Goal: Task Accomplishment & Management: Manage account settings

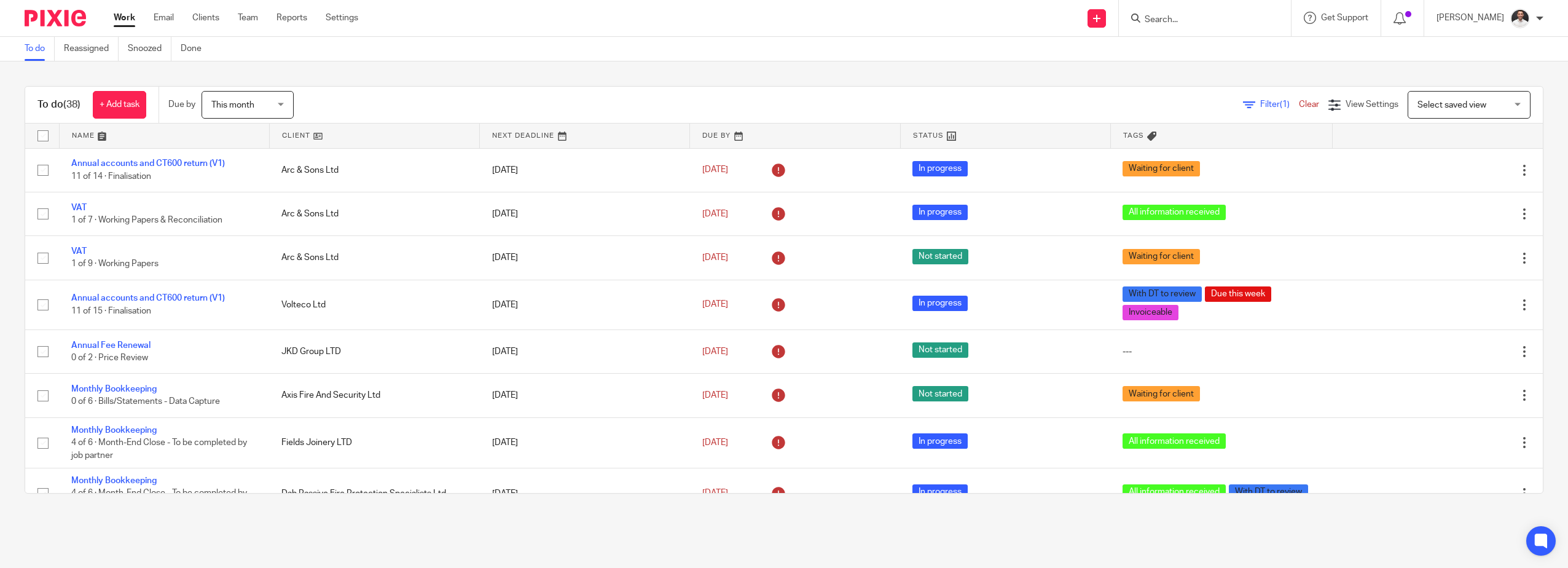
click at [1242, 54] on div "To do Reassigned Snoozed Done" at bounding box center [784, 49] width 1568 height 25
click at [1224, 22] on input "Search" at bounding box center [1199, 20] width 111 height 11
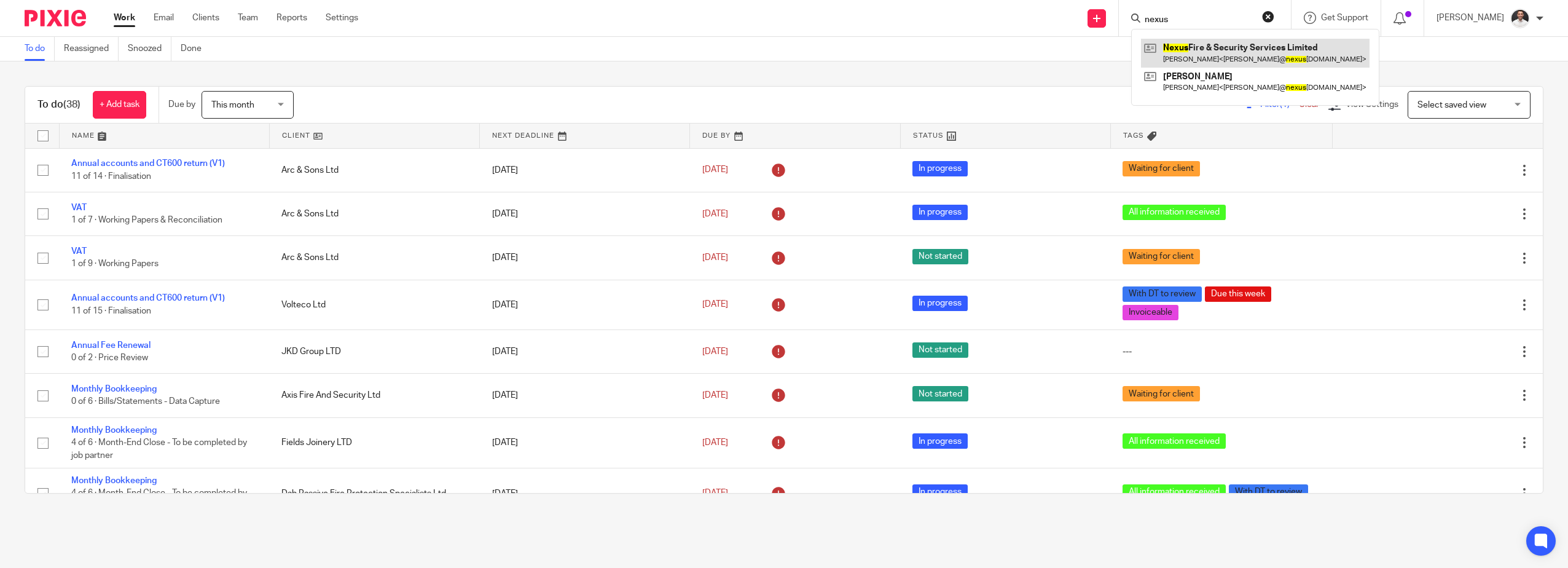
type input "nexus"
click at [1229, 58] on link at bounding box center [1255, 53] width 229 height 28
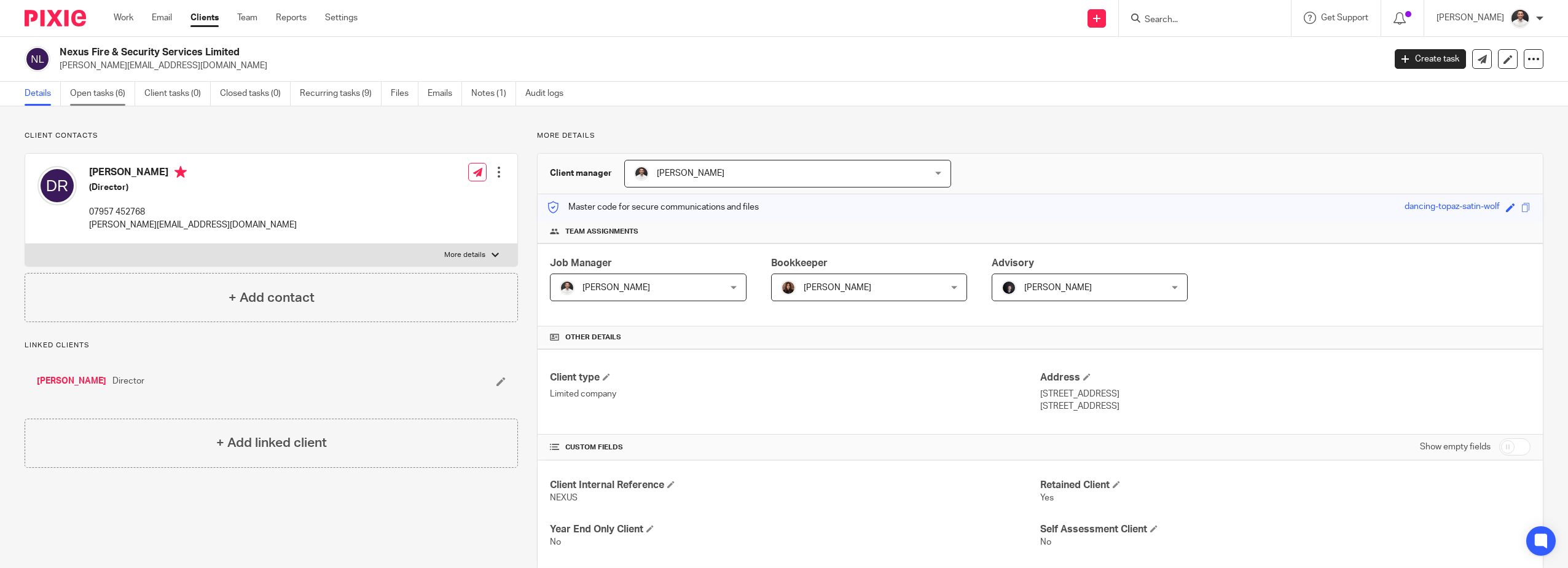
click at [93, 91] on link "Open tasks (6)" at bounding box center [102, 94] width 65 height 24
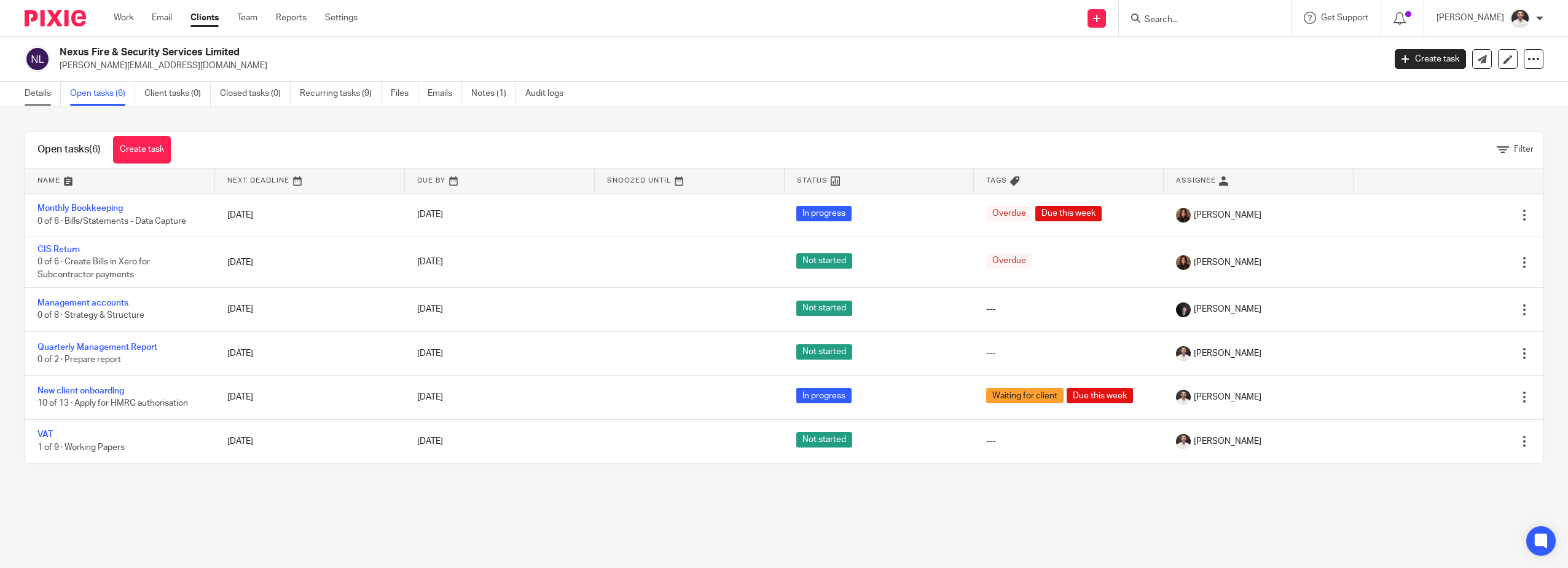
click at [39, 92] on link "Details" at bounding box center [43, 94] width 36 height 24
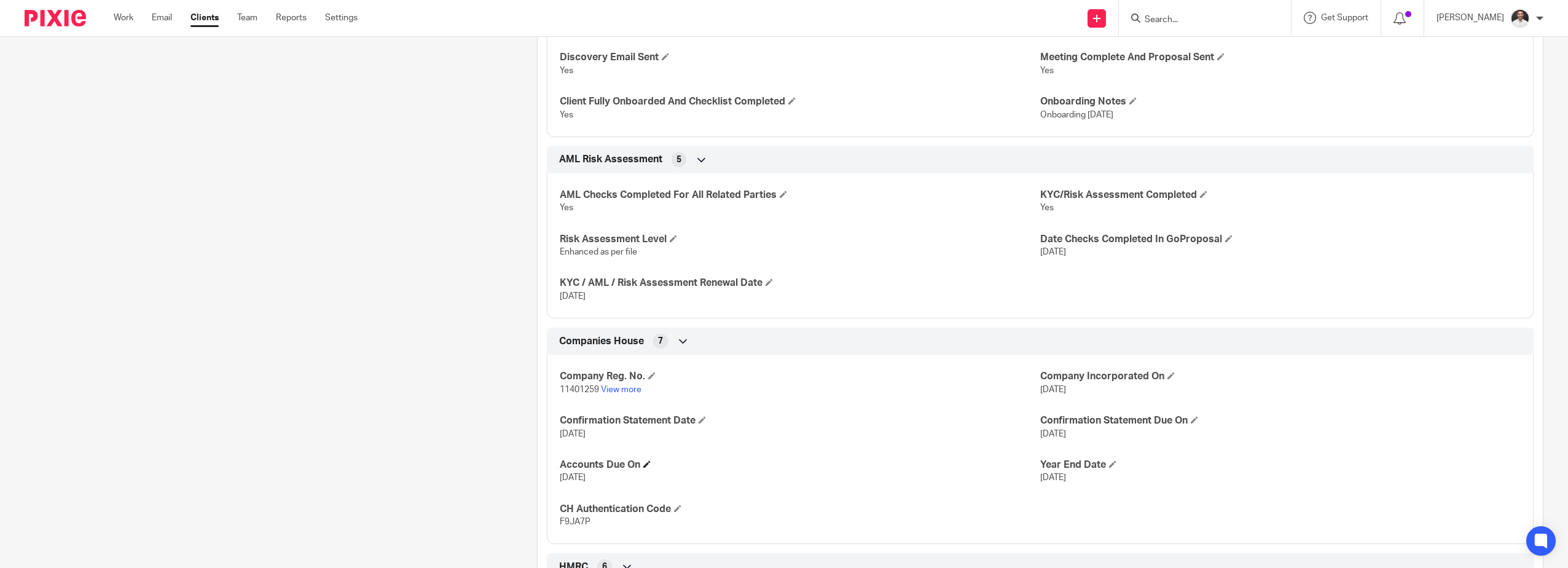
scroll to position [614, 0]
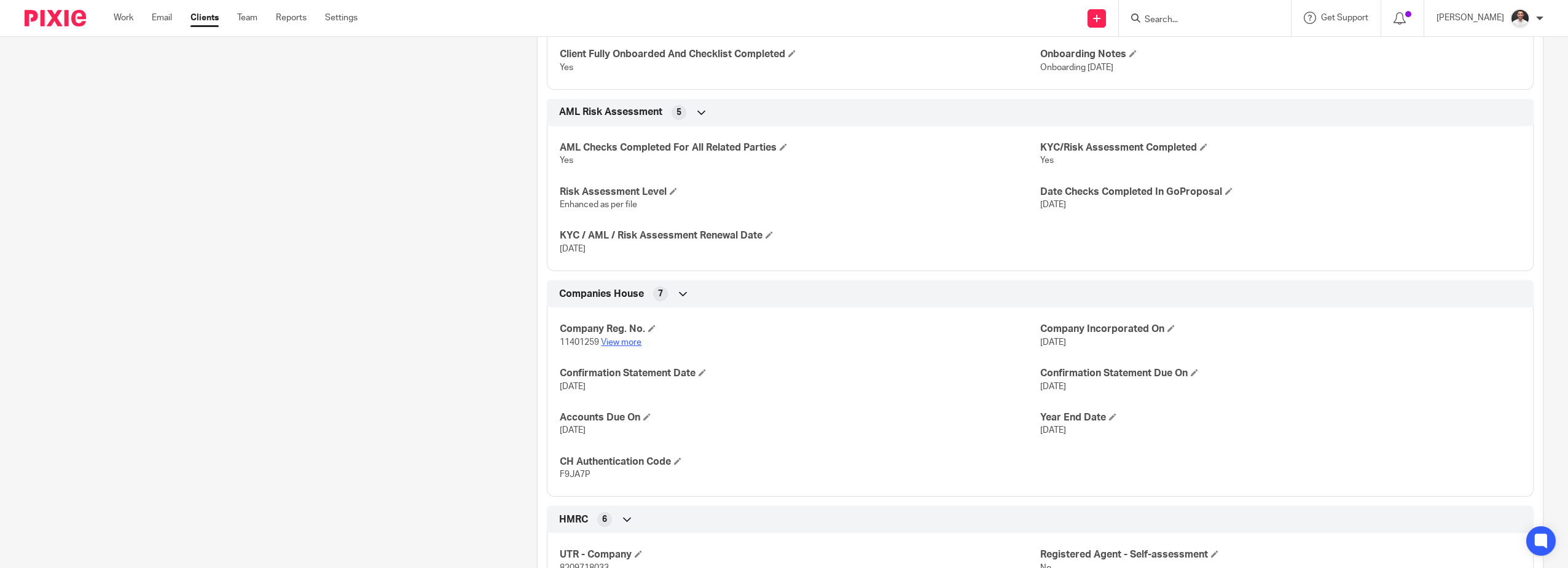
click at [620, 343] on link "View more" at bounding box center [621, 342] width 40 height 9
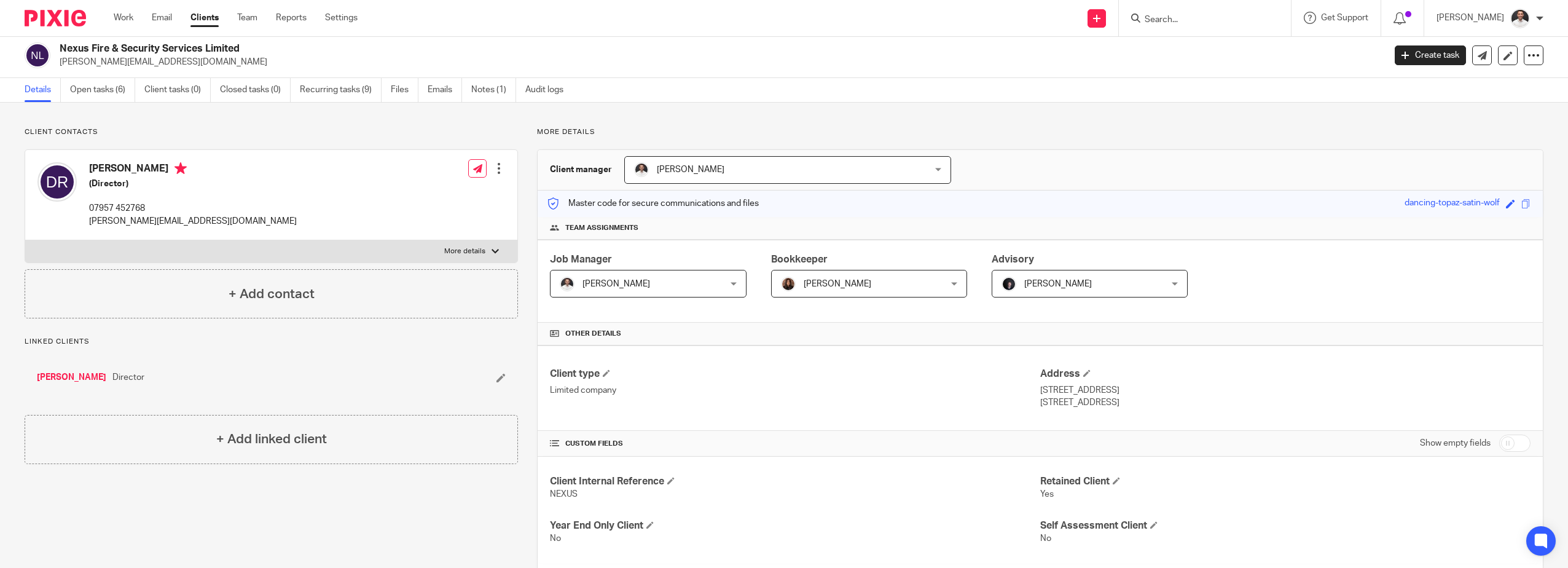
scroll to position [0, 0]
click at [46, 24] on img at bounding box center [55, 18] width 61 height 17
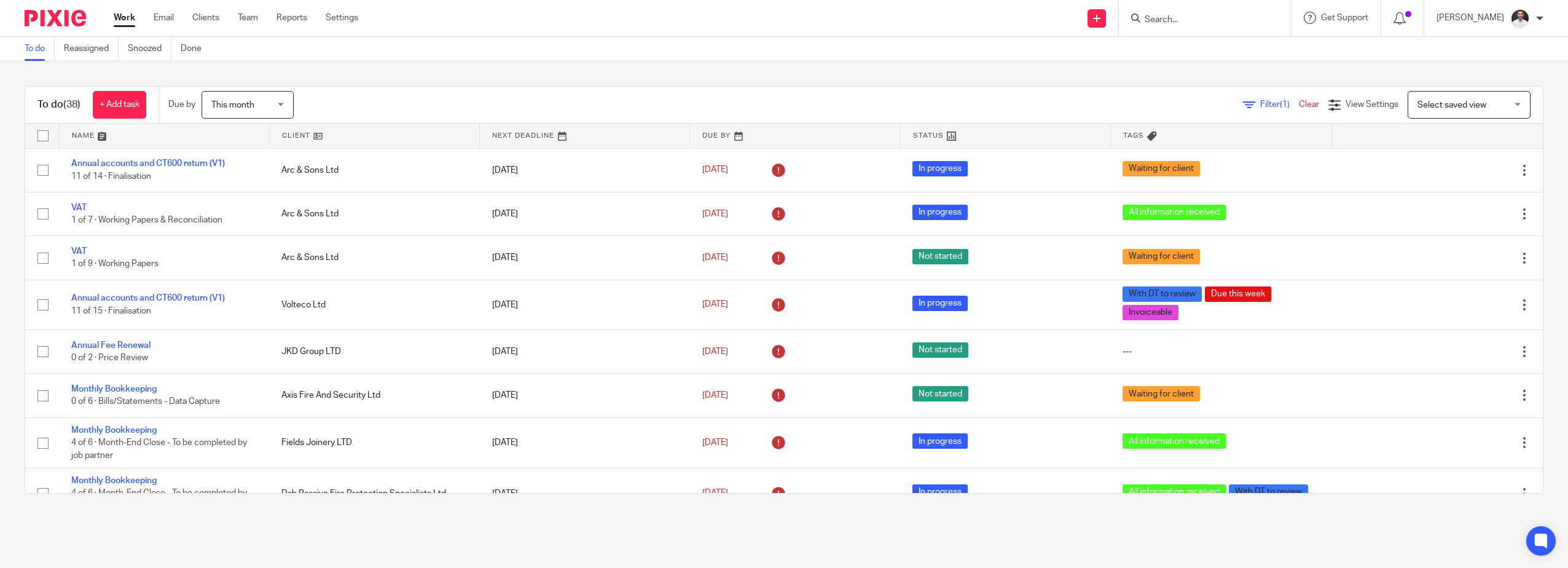
click at [1261, 104] on span "Filter (1)" at bounding box center [1280, 104] width 39 height 9
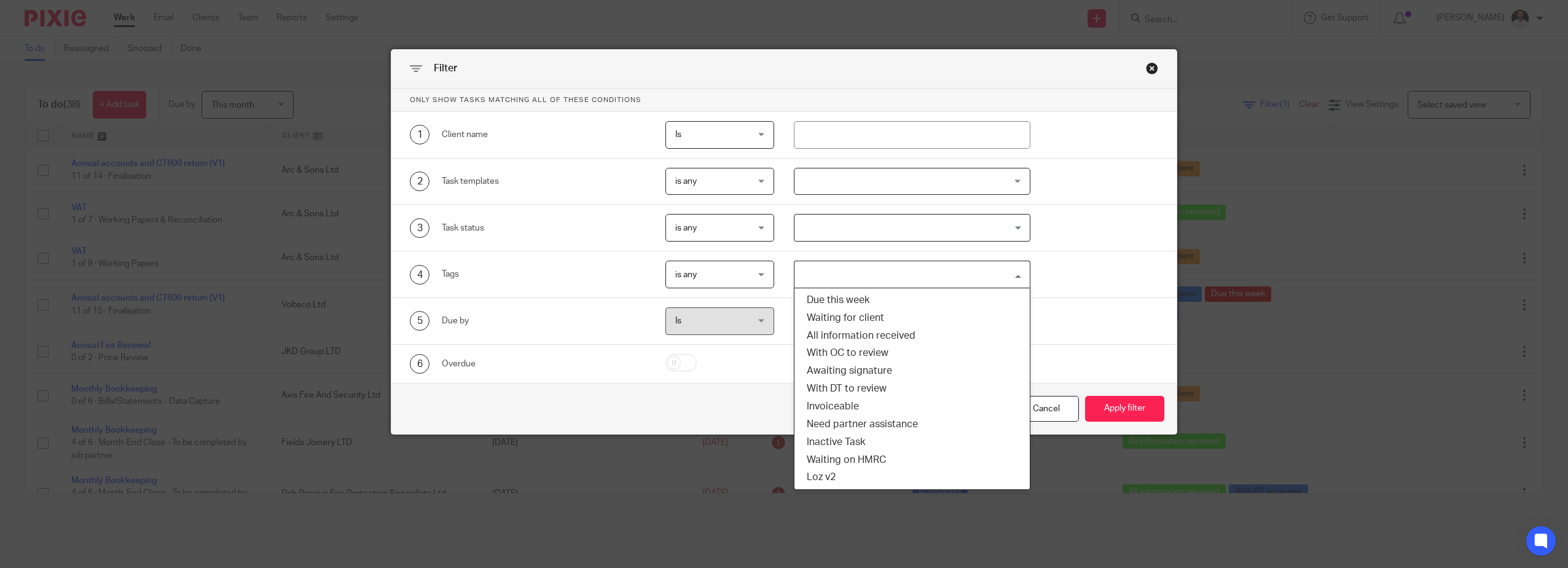
click at [835, 272] on input "Search for option" at bounding box center [910, 274] width 227 height 22
click at [853, 391] on li "With DT to review" at bounding box center [912, 389] width 235 height 18
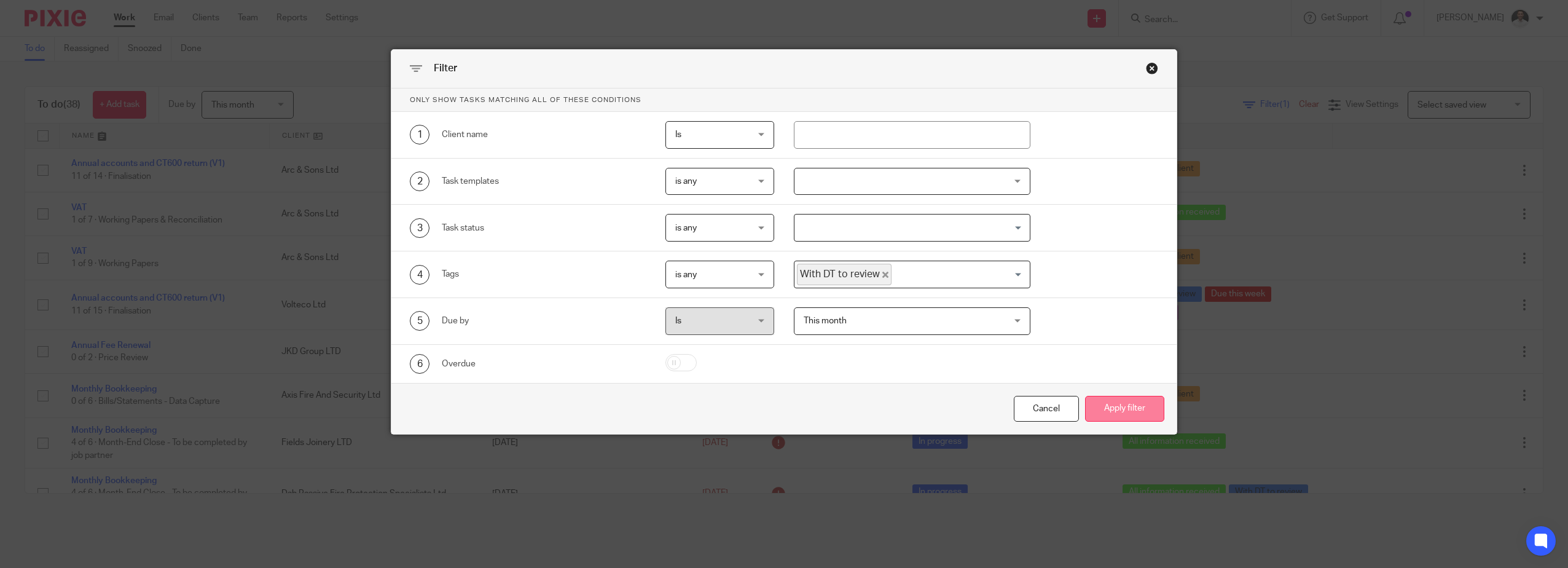
click at [1109, 407] on button "Apply filter" at bounding box center [1125, 409] width 79 height 26
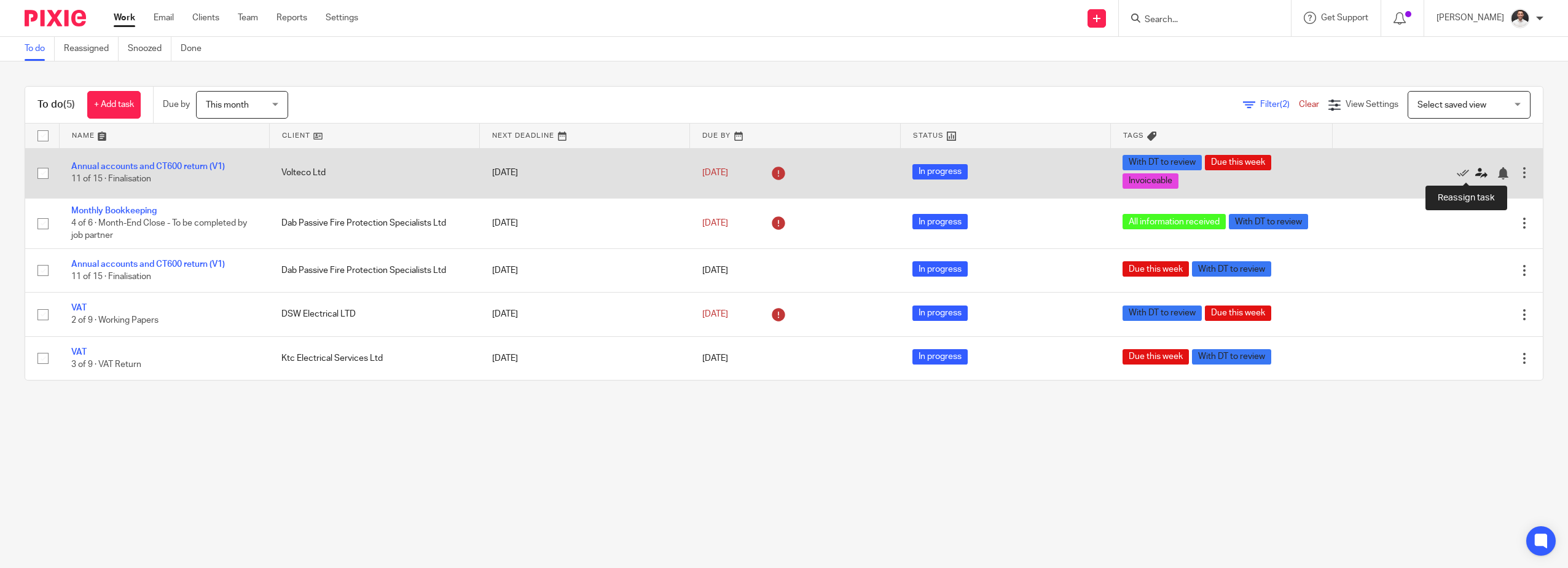
click at [1475, 168] on icon at bounding box center [1481, 173] width 12 height 12
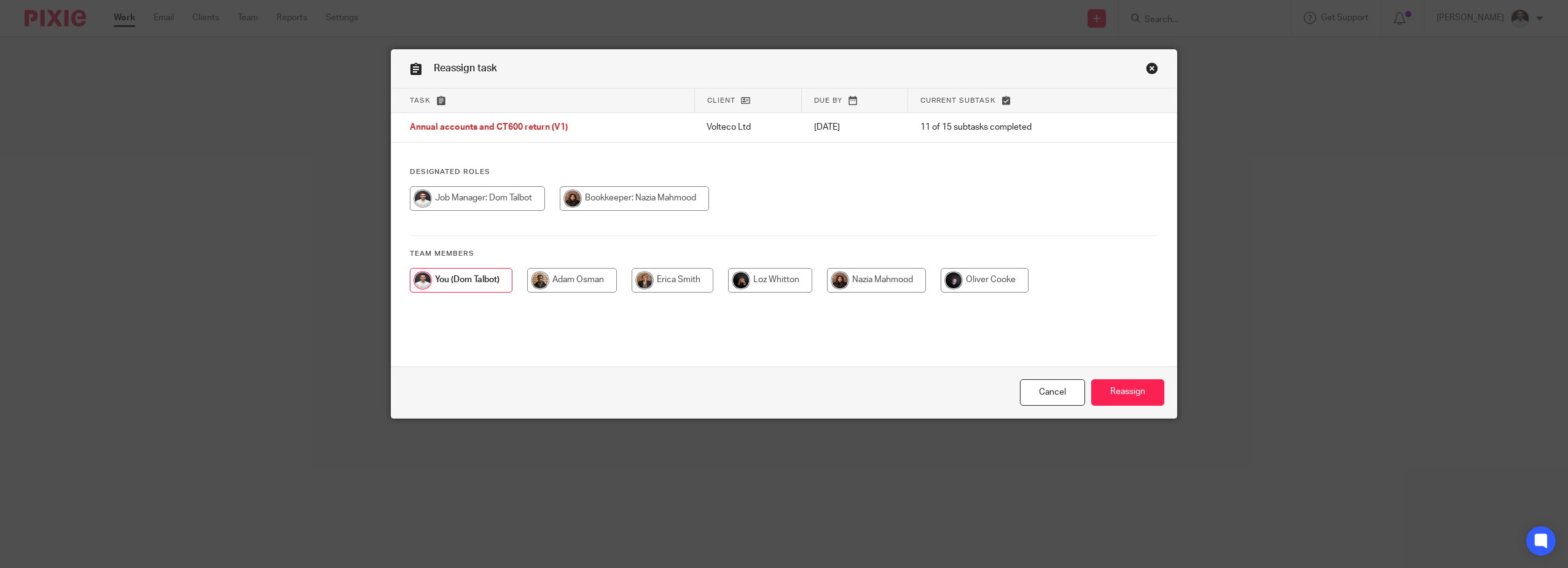
click at [885, 282] on input "radio" at bounding box center [876, 280] width 99 height 25
radio input "true"
click at [1121, 395] on input "Reassign" at bounding box center [1128, 392] width 73 height 26
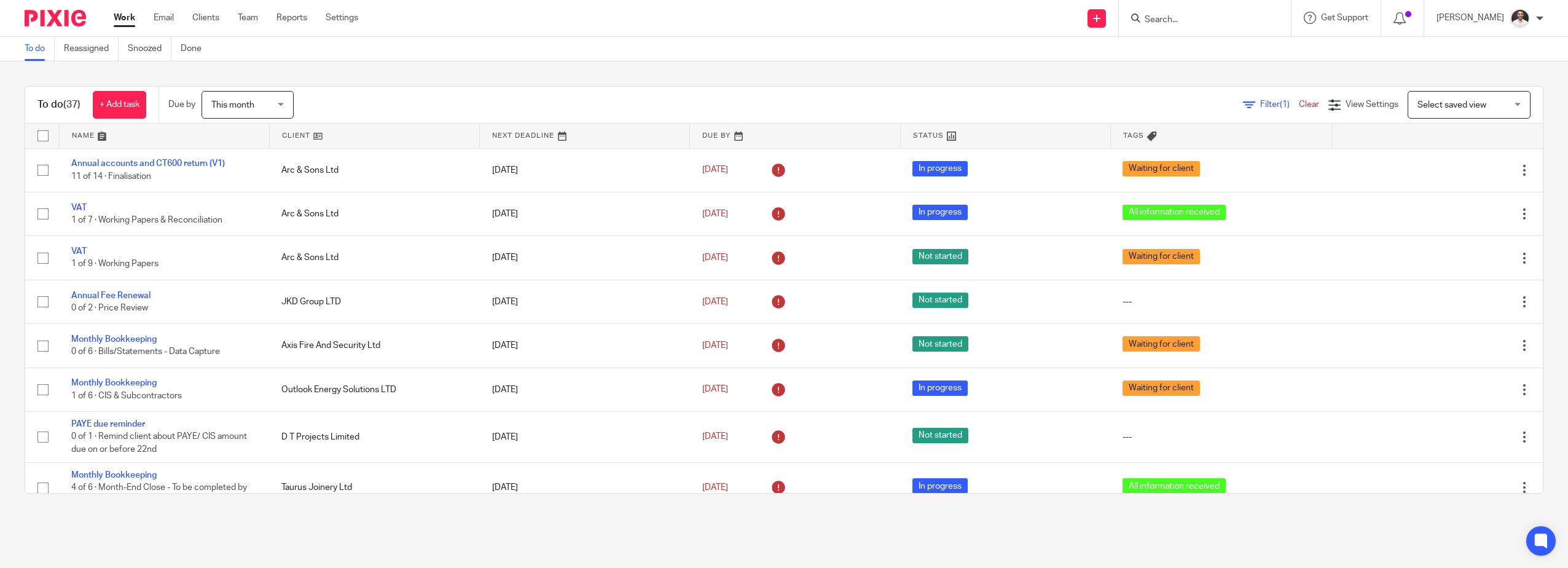
drag, startPoint x: 1239, startPoint y: 107, endPoint x: 1245, endPoint y: 111, distance: 7.2
click at [1243, 107] on link "Filter (1)" at bounding box center [1271, 104] width 56 height 9
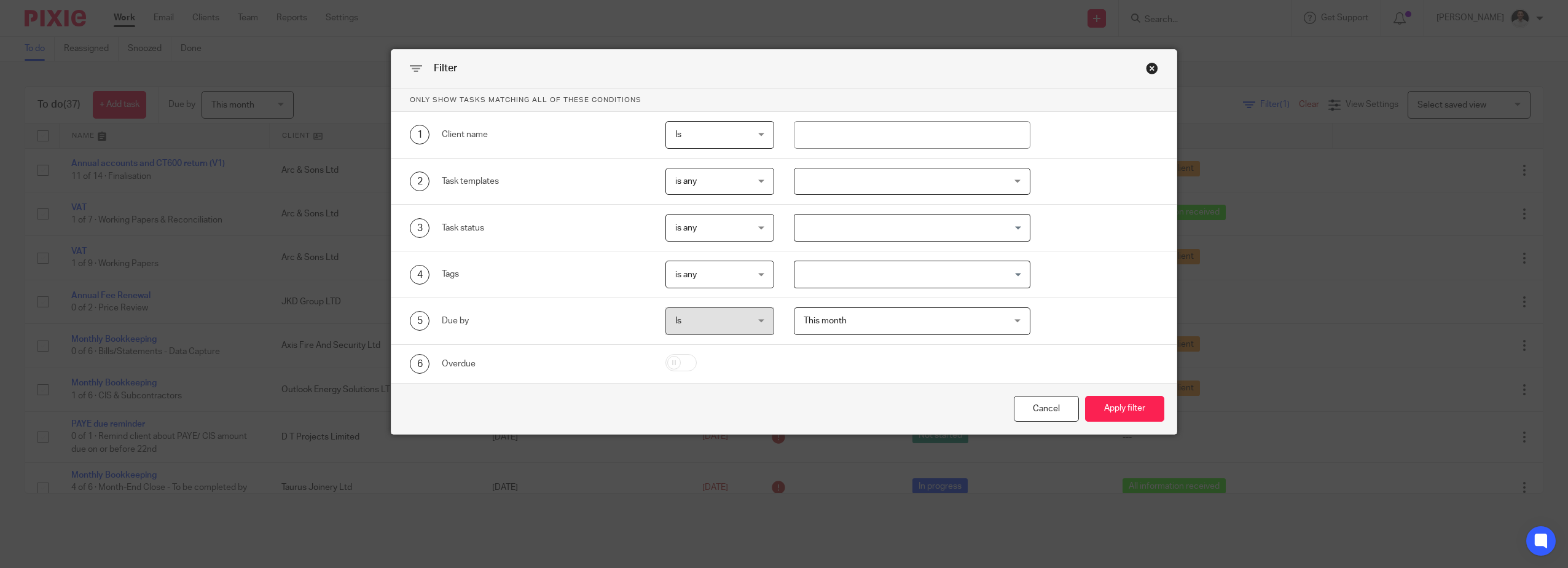
click at [843, 233] on input "Search for option" at bounding box center [910, 228] width 227 height 22
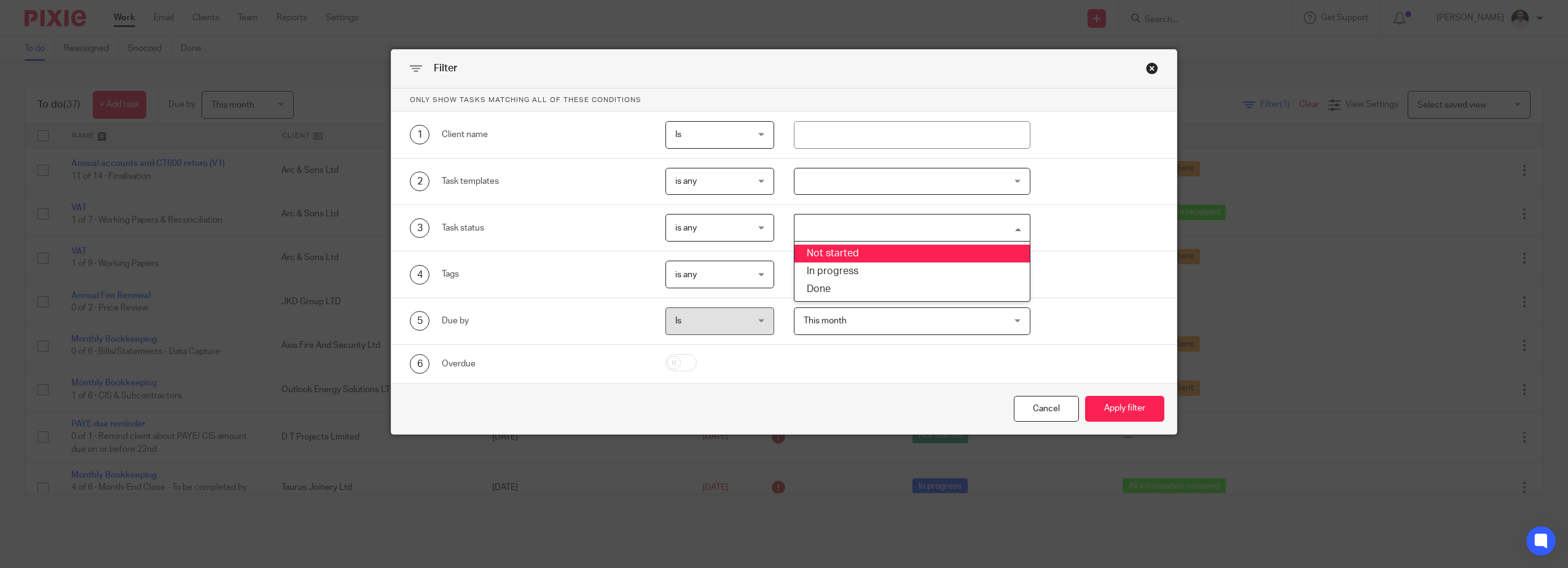
click at [842, 190] on div at bounding box center [912, 181] width 237 height 28
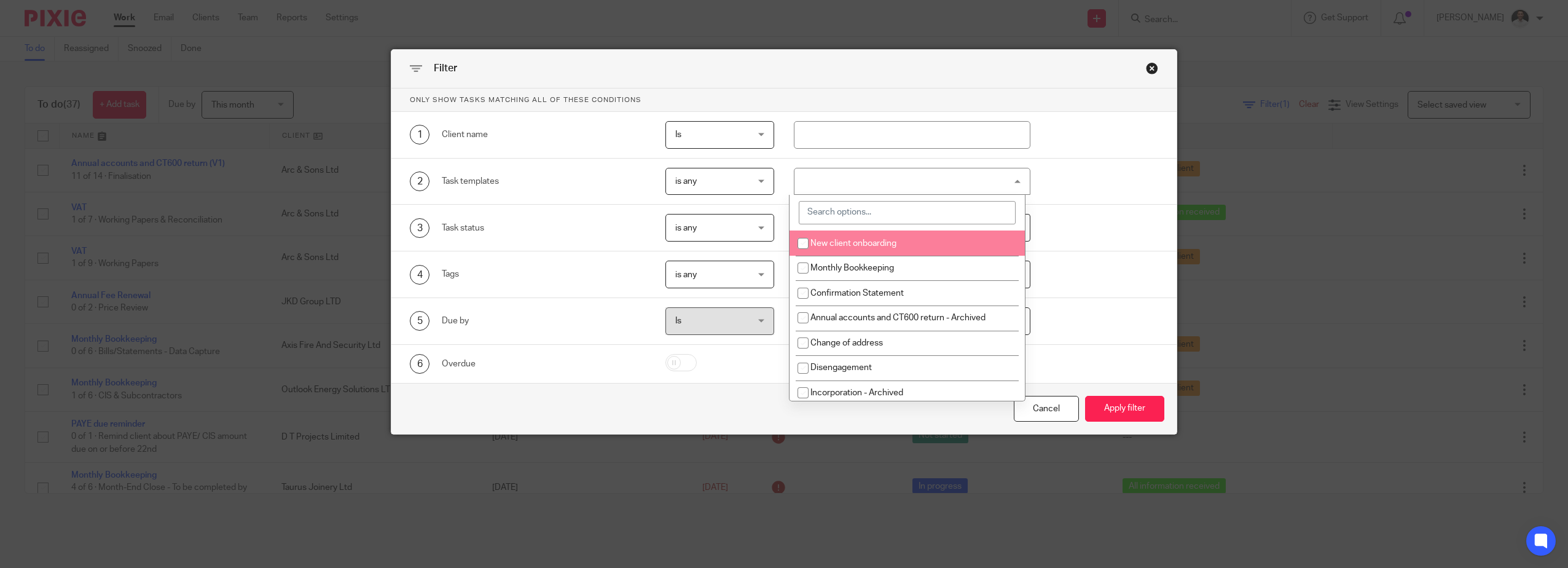
click at [1111, 199] on div "2 Task templates is any is any is any is none is_any New client onboarding Mont…" at bounding box center [784, 181] width 785 height 46
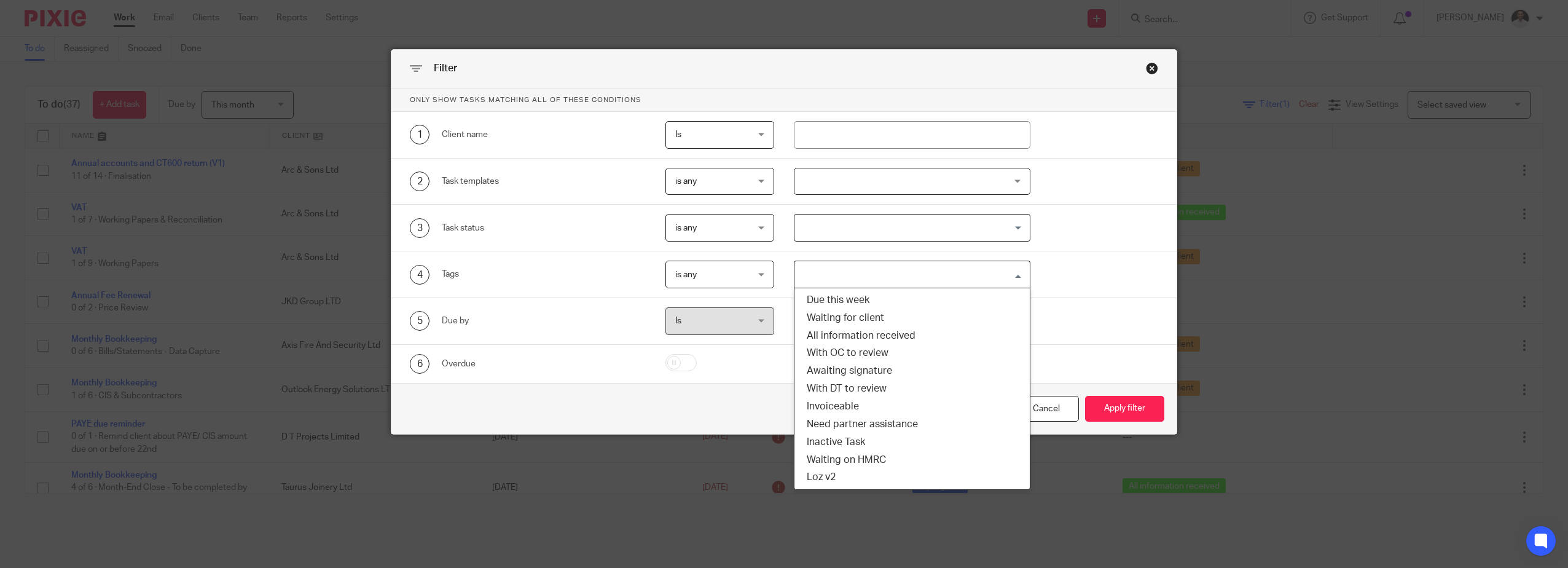
click at [908, 267] on input "Search for option" at bounding box center [910, 274] width 227 height 22
click at [892, 385] on li "With DT to review" at bounding box center [912, 389] width 235 height 18
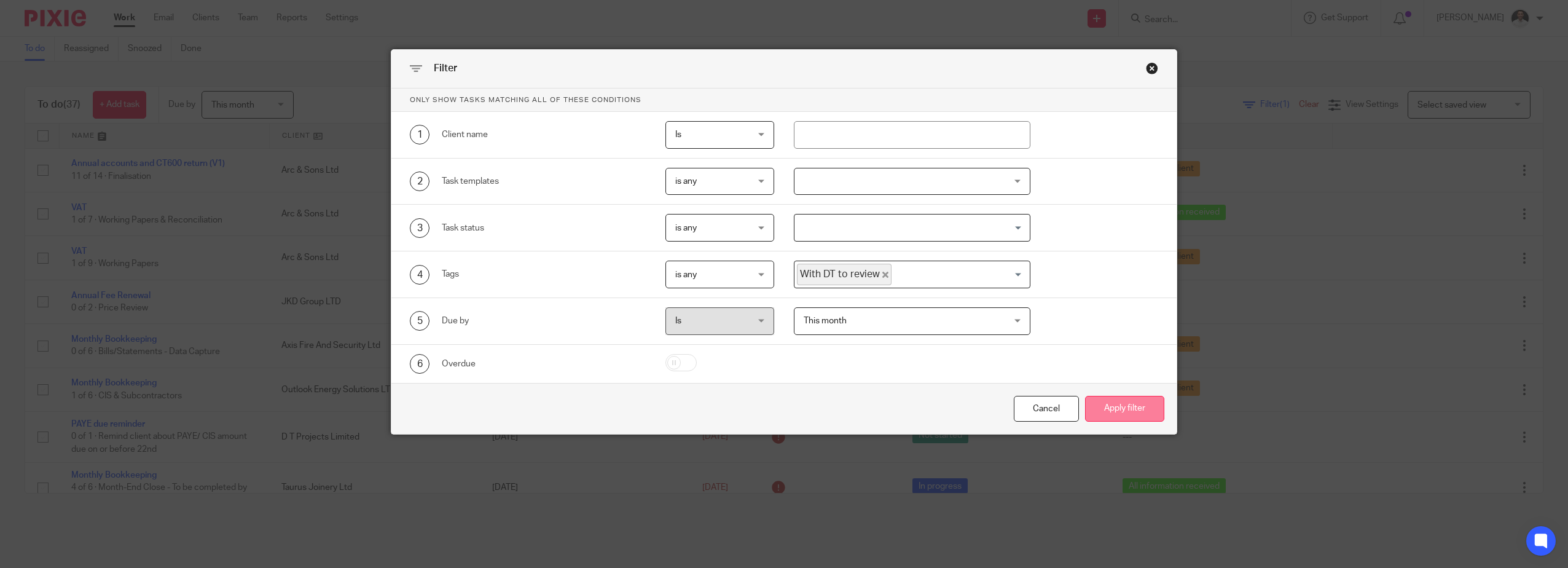
click at [1116, 411] on button "Apply filter" at bounding box center [1125, 409] width 79 height 26
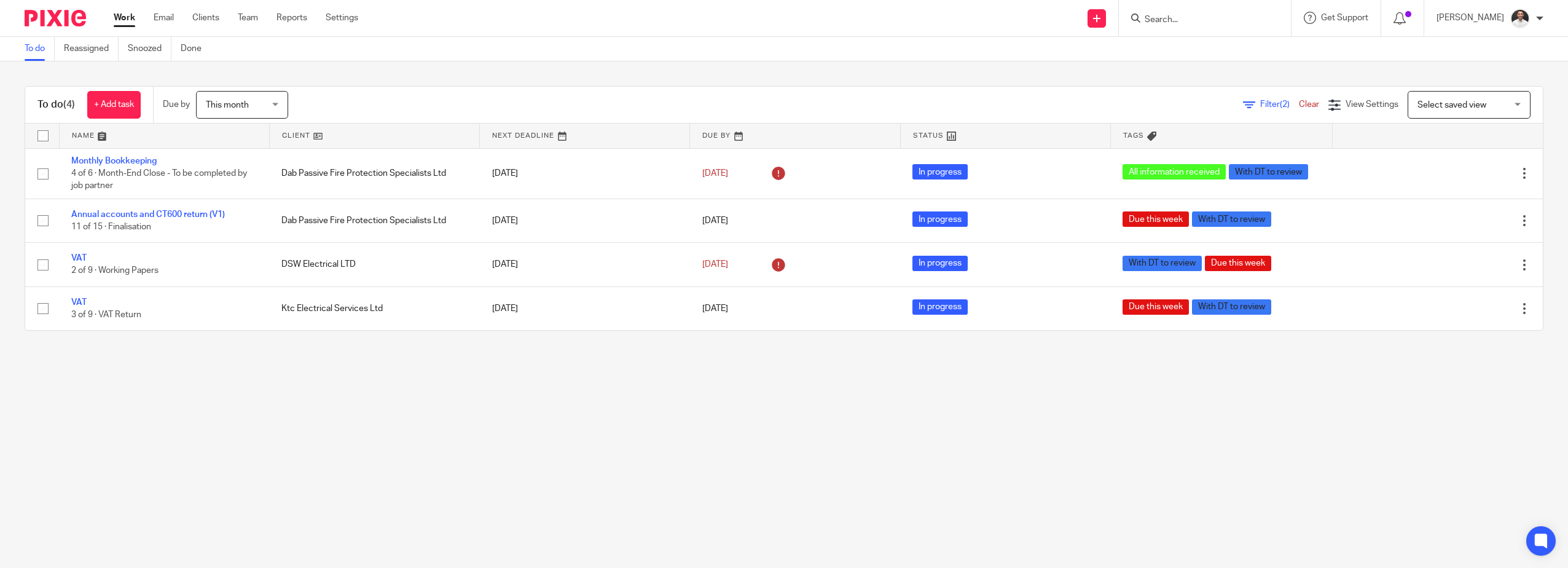
click at [1187, 24] on input "Search" at bounding box center [1199, 20] width 111 height 11
drag, startPoint x: 1181, startPoint y: 19, endPoint x: 1162, endPoint y: 29, distance: 21.5
click at [1181, 19] on input "Search" at bounding box center [1199, 20] width 111 height 11
type input "[PERSON_NAME]"
click at [1252, 68] on div "A [PERSON_NAME] LETTING LTD [PERSON_NAME] < [EMAIL_ADDRESS][DOMAIN_NAME] >" at bounding box center [1273, 52] width 283 height 48
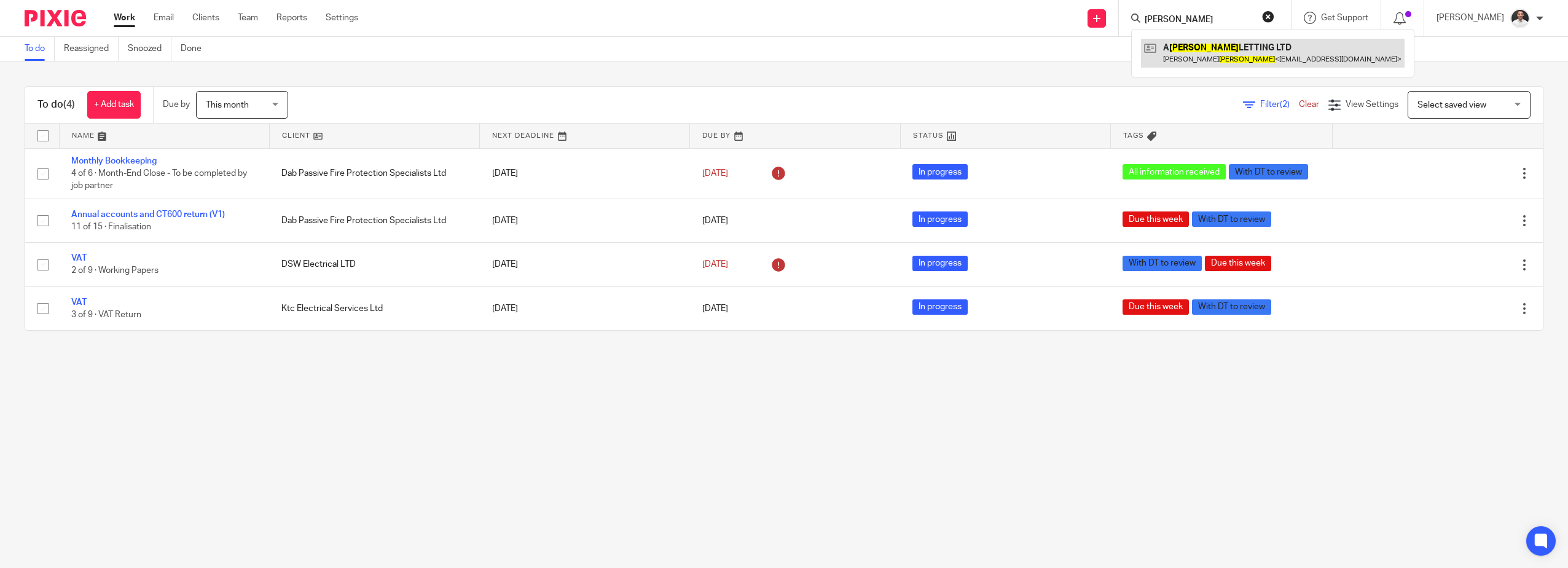
click at [1253, 44] on link at bounding box center [1273, 53] width 264 height 28
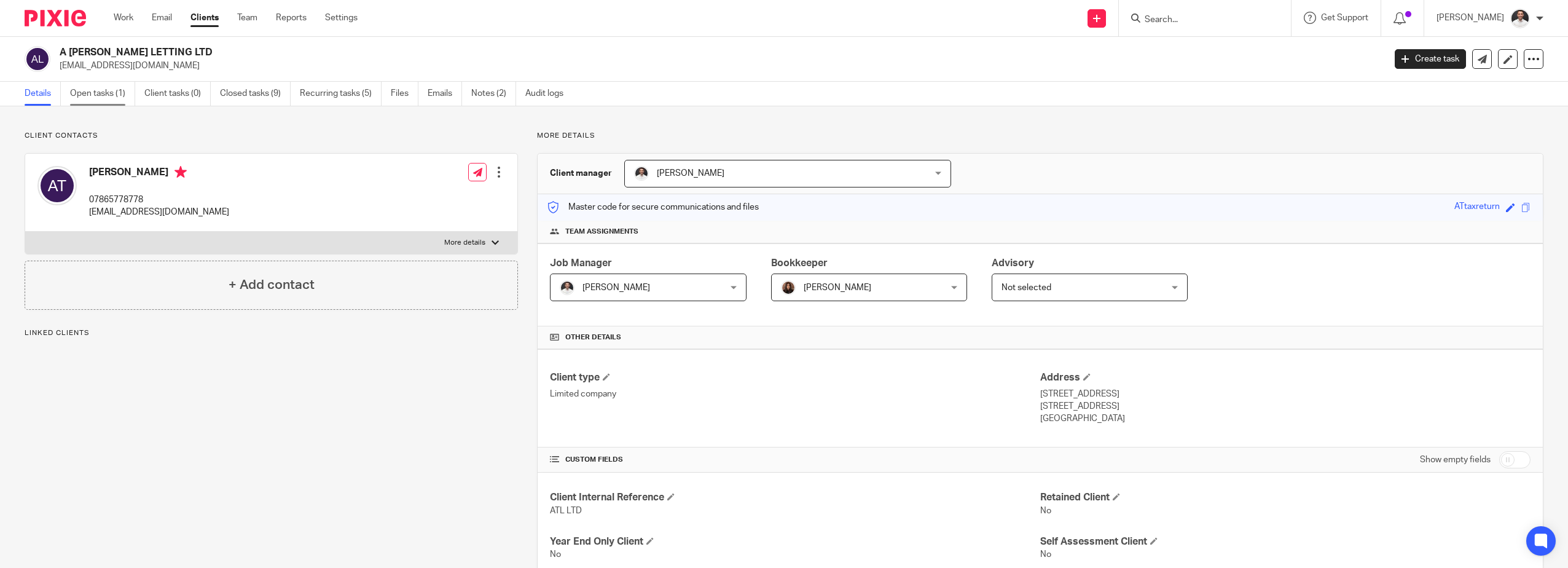
click at [106, 96] on link "Open tasks (1)" at bounding box center [102, 94] width 65 height 24
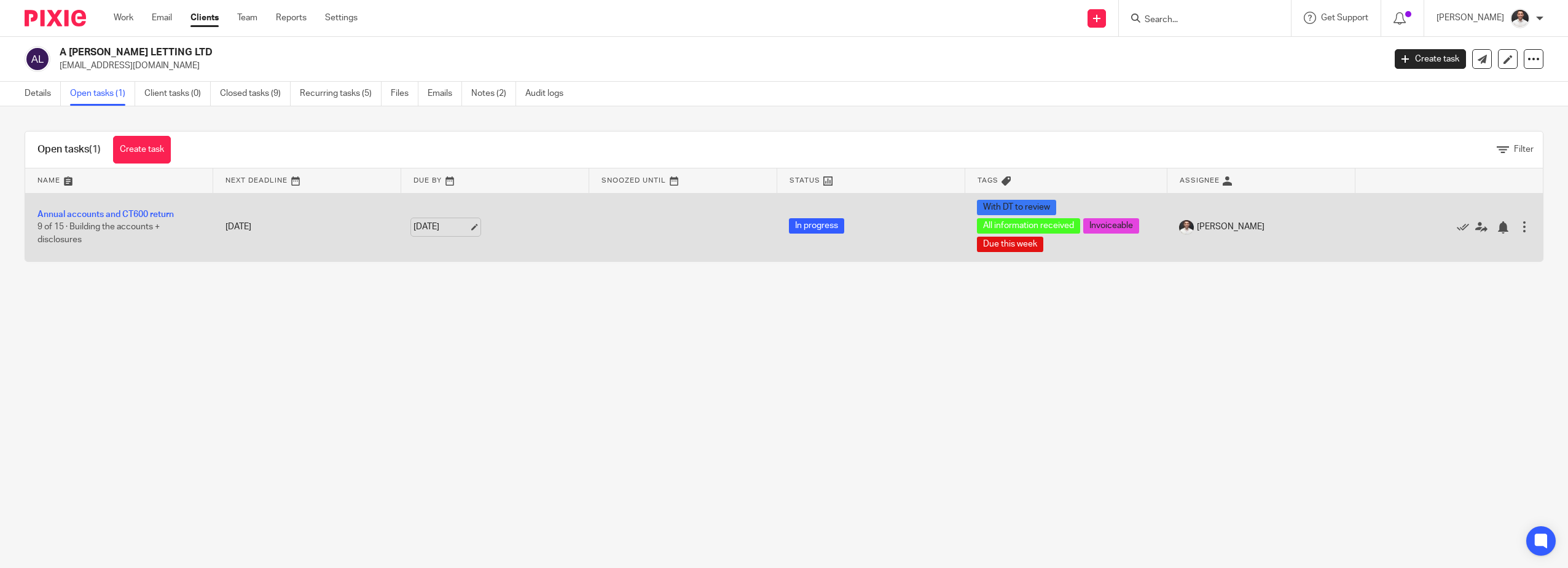
click at [465, 225] on link "[DATE]" at bounding box center [441, 227] width 55 height 13
drag, startPoint x: 1003, startPoint y: 391, endPoint x: 512, endPoint y: 206, distance: 524.7
click at [990, 384] on main "A TAYLOR LETTING LTD accataylor28@yahoo.co.uk Create task Update from Companies…" at bounding box center [784, 284] width 1568 height 568
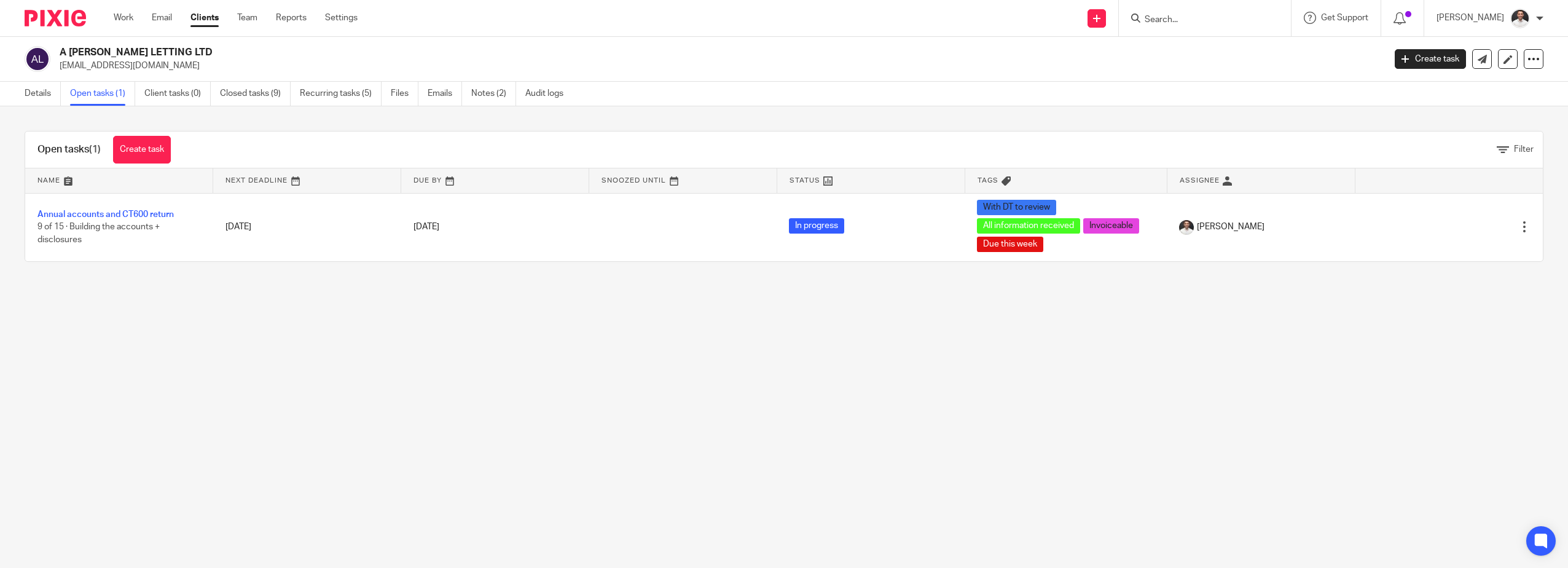
click at [61, 19] on img at bounding box center [55, 18] width 61 height 17
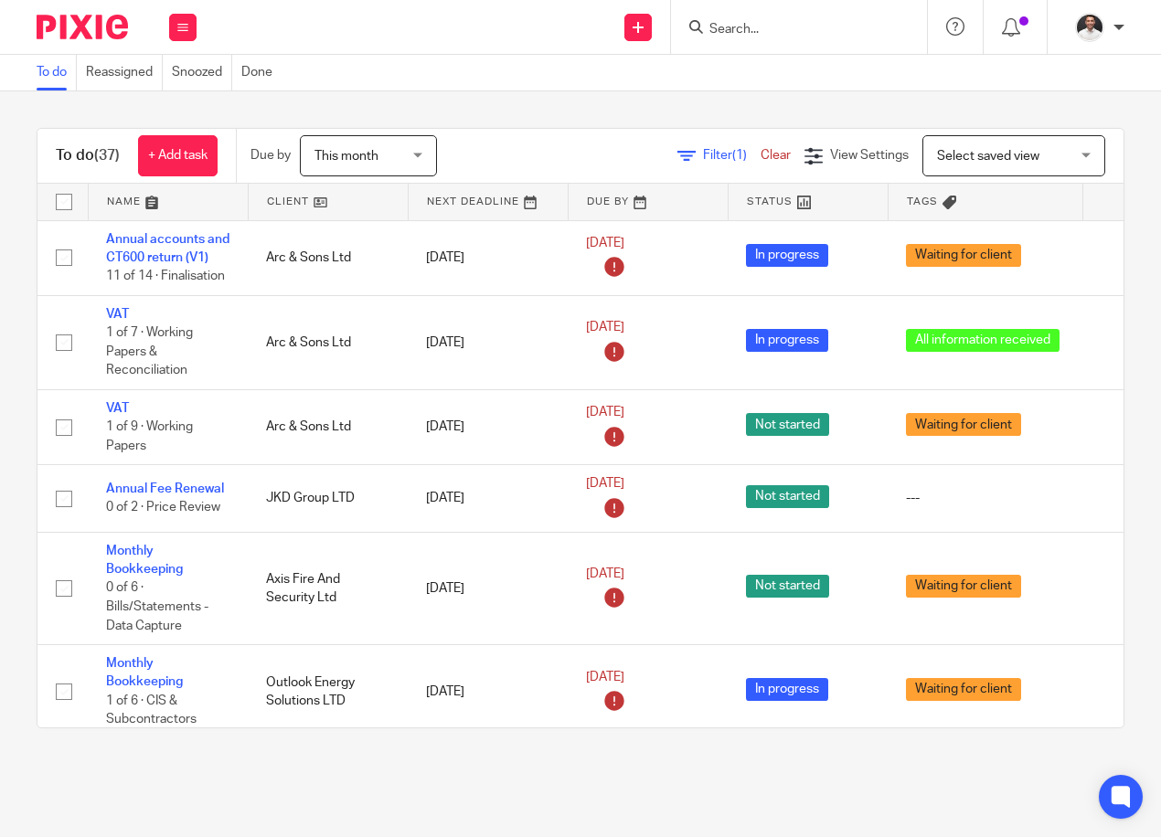
click at [726, 28] on input "Search" at bounding box center [789, 30] width 165 height 16
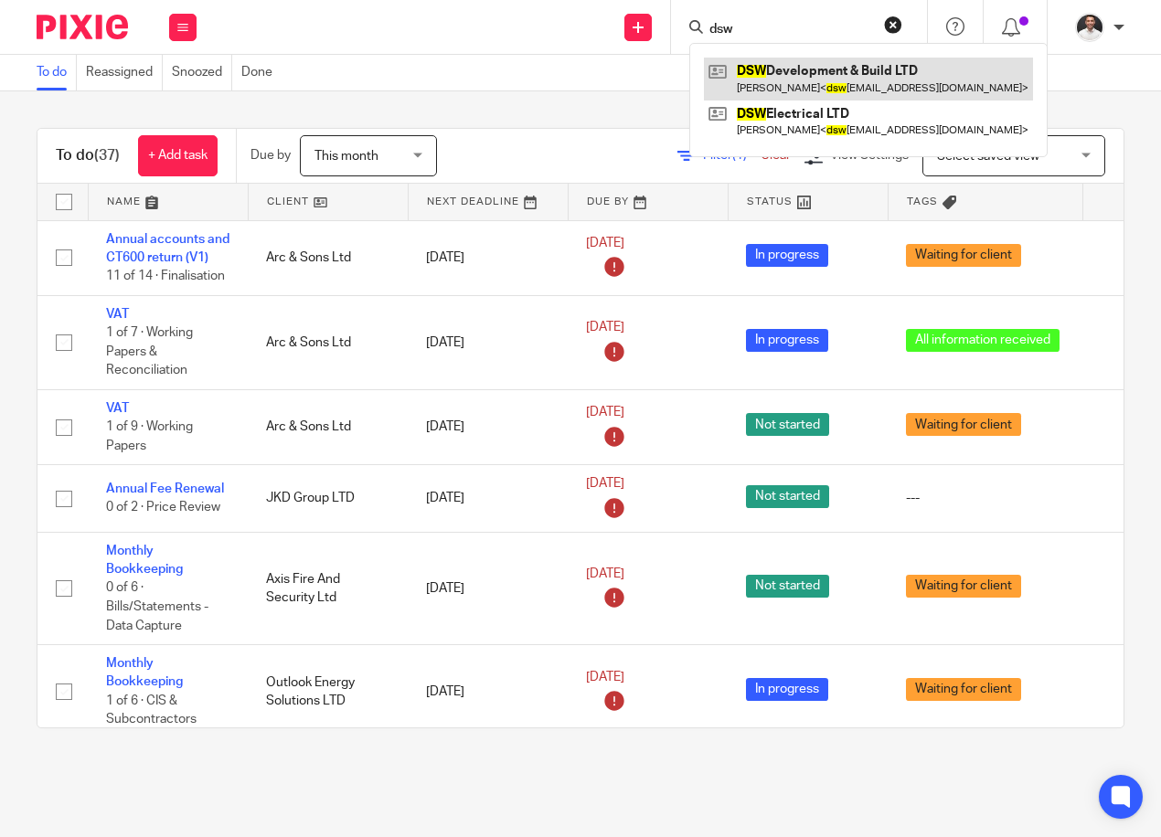
type input "dsw"
click at [815, 67] on link at bounding box center [868, 79] width 329 height 42
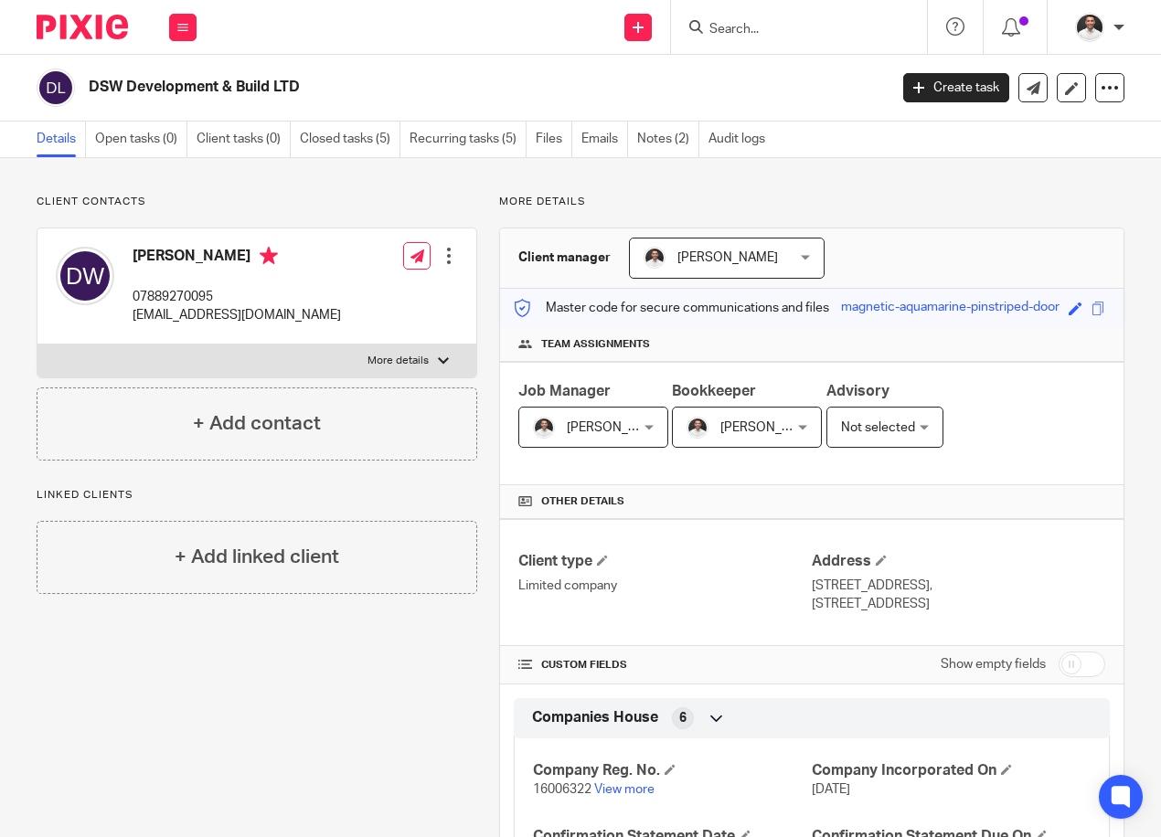
click at [728, 18] on form at bounding box center [804, 27] width 195 height 23
click at [726, 31] on input "Search" at bounding box center [789, 30] width 165 height 16
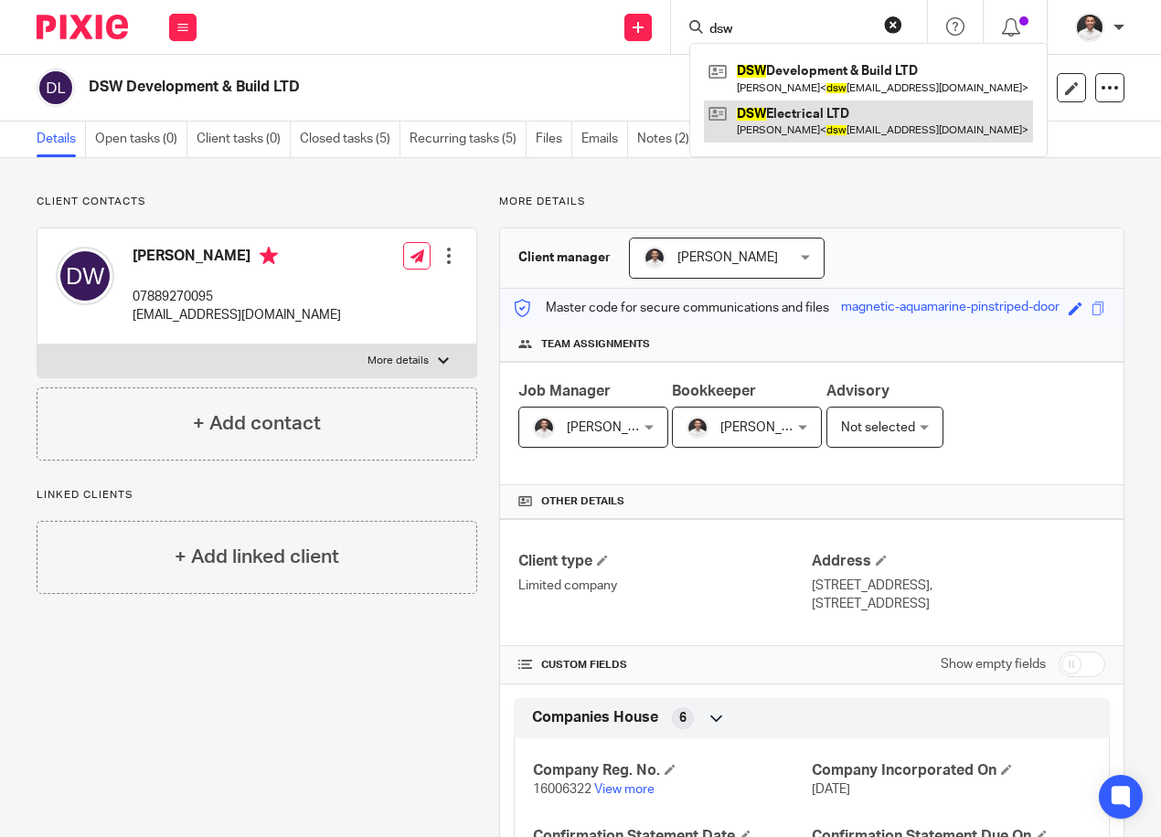
type input "dsw"
click at [802, 110] on link at bounding box center [868, 122] width 329 height 42
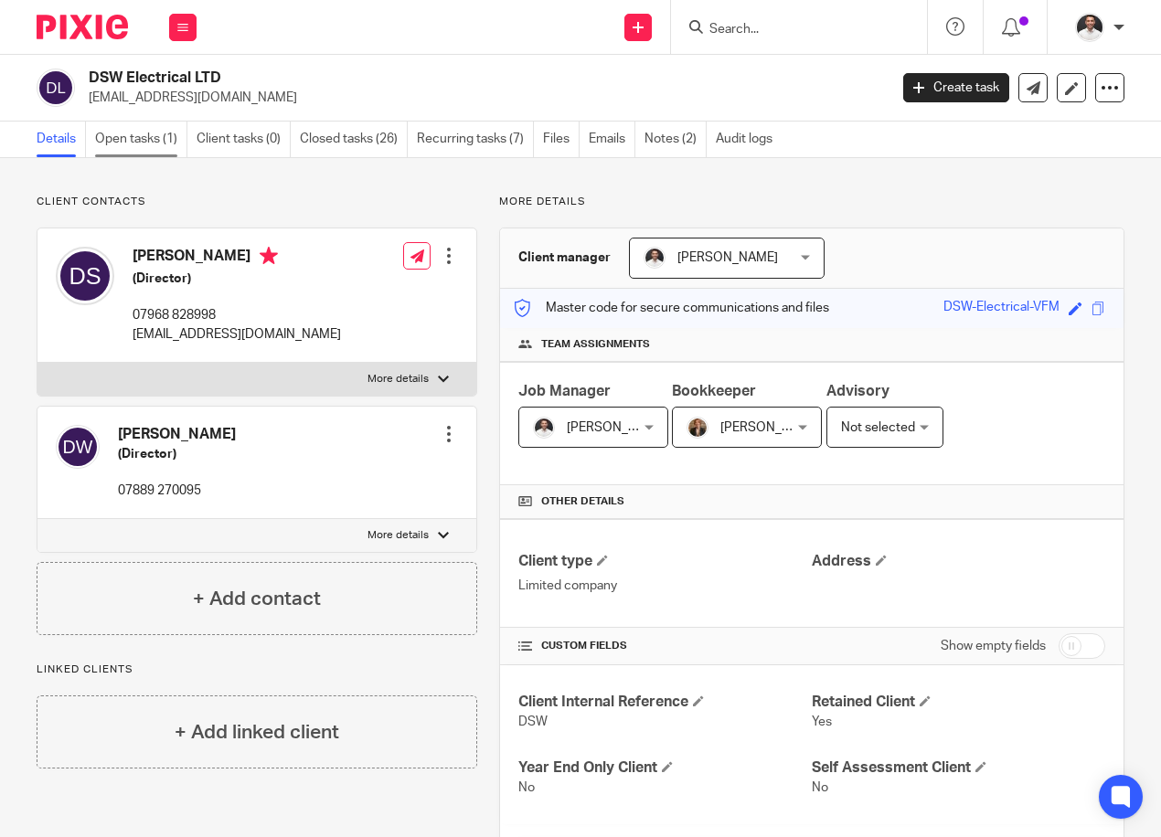
click at [122, 137] on link "Open tasks (1)" at bounding box center [141, 140] width 92 height 36
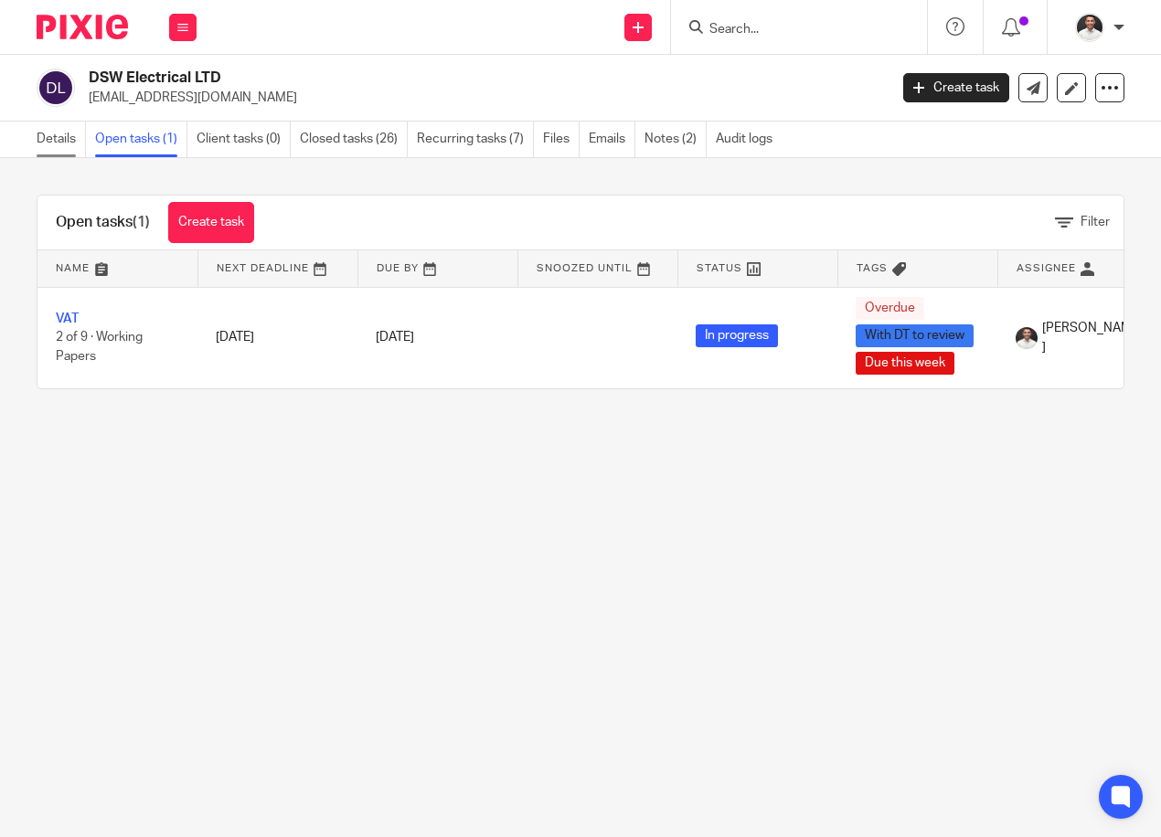
click at [50, 135] on link "Details" at bounding box center [61, 140] width 49 height 36
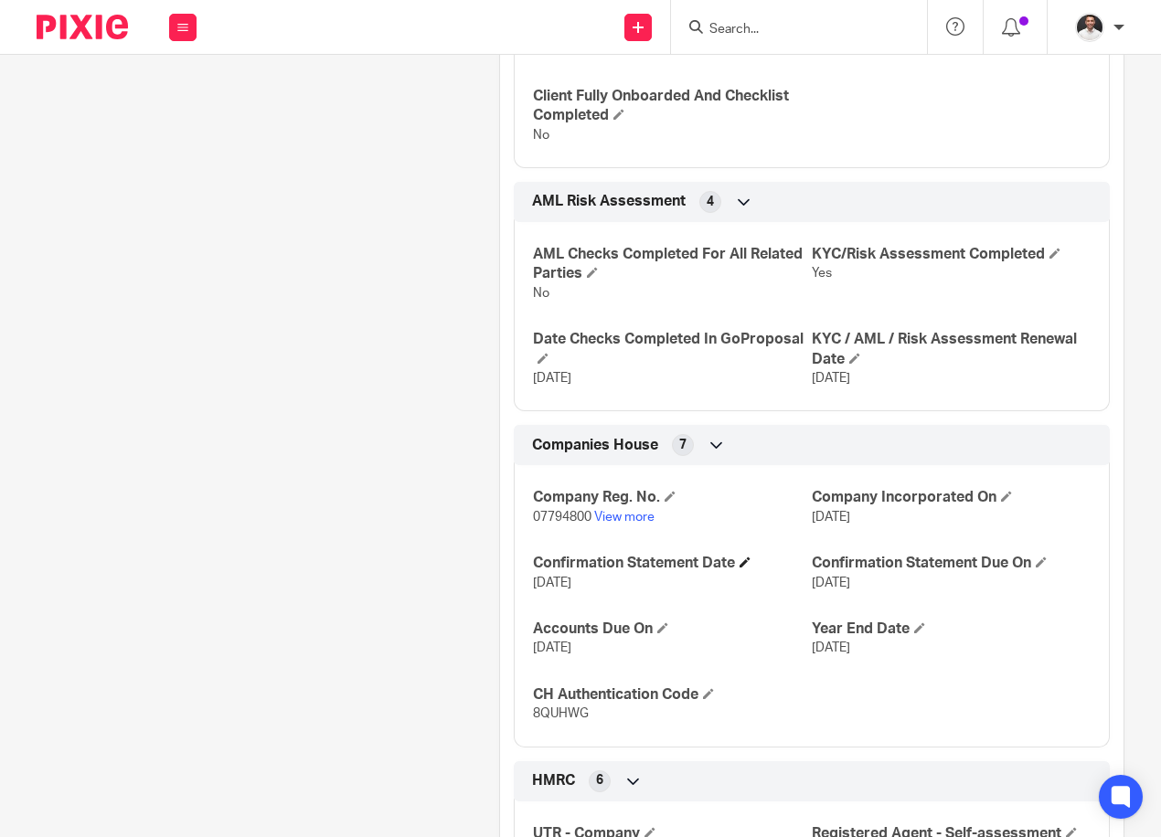
scroll to position [914, 0]
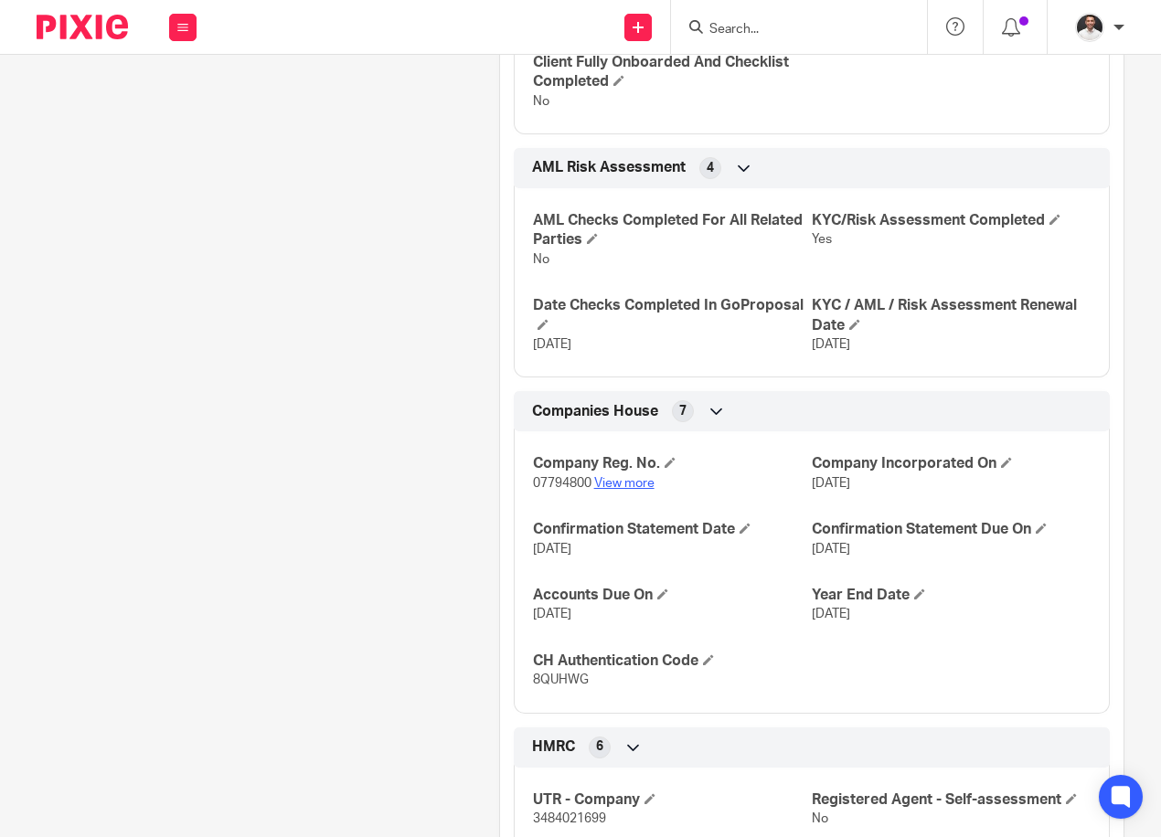
click at [631, 490] on link "View more" at bounding box center [624, 483] width 60 height 13
